Goal: Transaction & Acquisition: Book appointment/travel/reservation

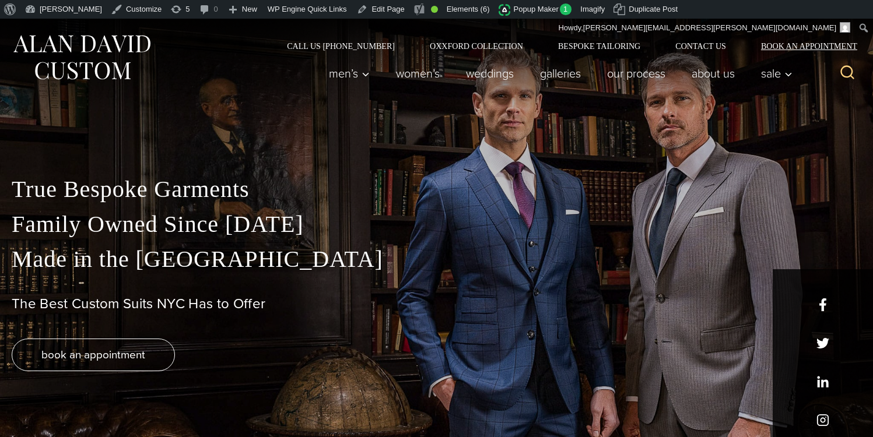
click at [797, 47] on link "Book an Appointment" at bounding box center [803, 46] width 118 height 8
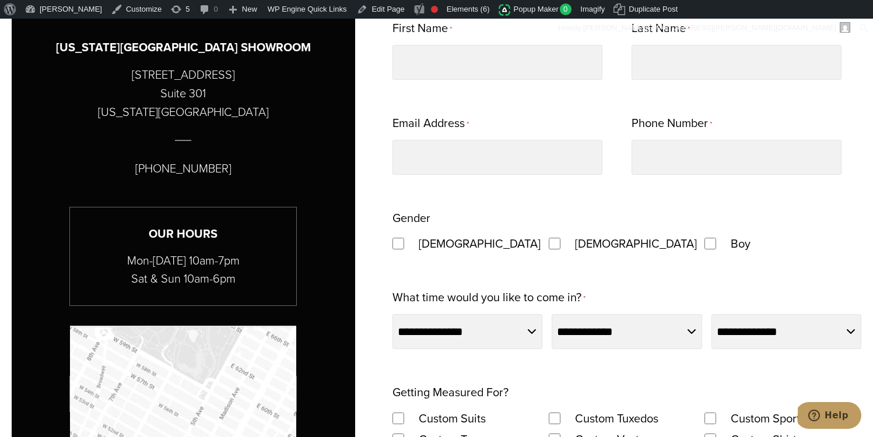
scroll to position [807, 0]
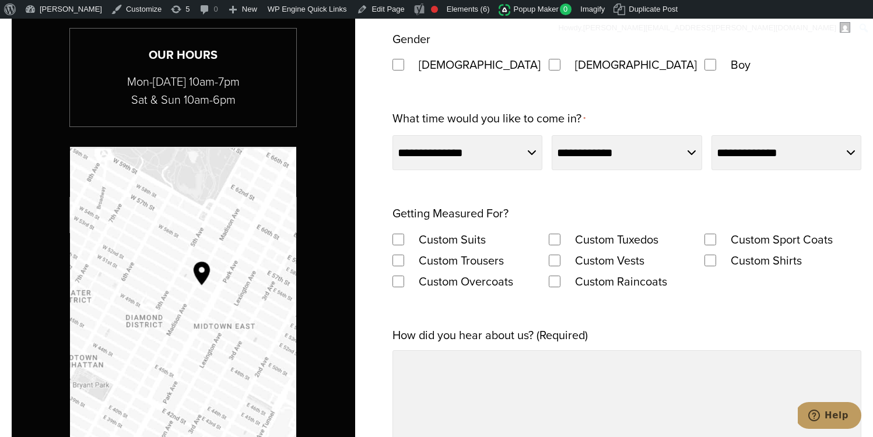
click at [395, 118] on label "What time would you like to come in? *" at bounding box center [488, 119] width 193 height 23
click at [395, 135] on select "**********" at bounding box center [467, 152] width 150 height 35
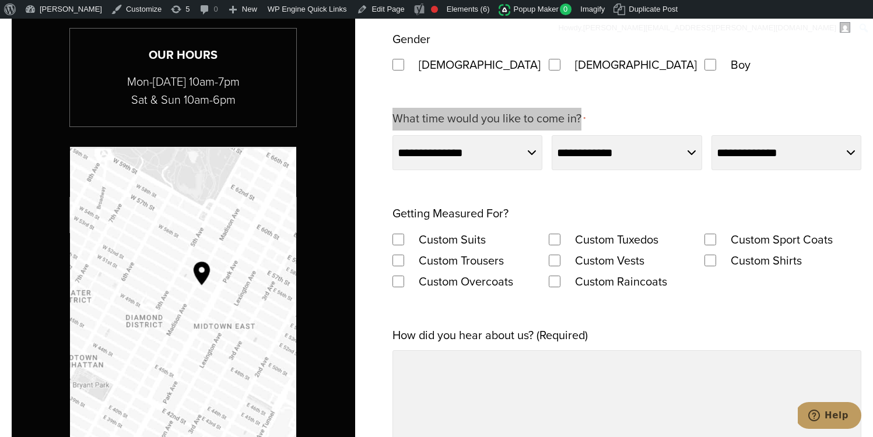
drag, startPoint x: 398, startPoint y: 117, endPoint x: 579, endPoint y: 120, distance: 180.8
click at [579, 120] on label "What time would you like to come in? *" at bounding box center [488, 119] width 193 height 23
copy label "What time would you like to come in?"
